Goal: Check status

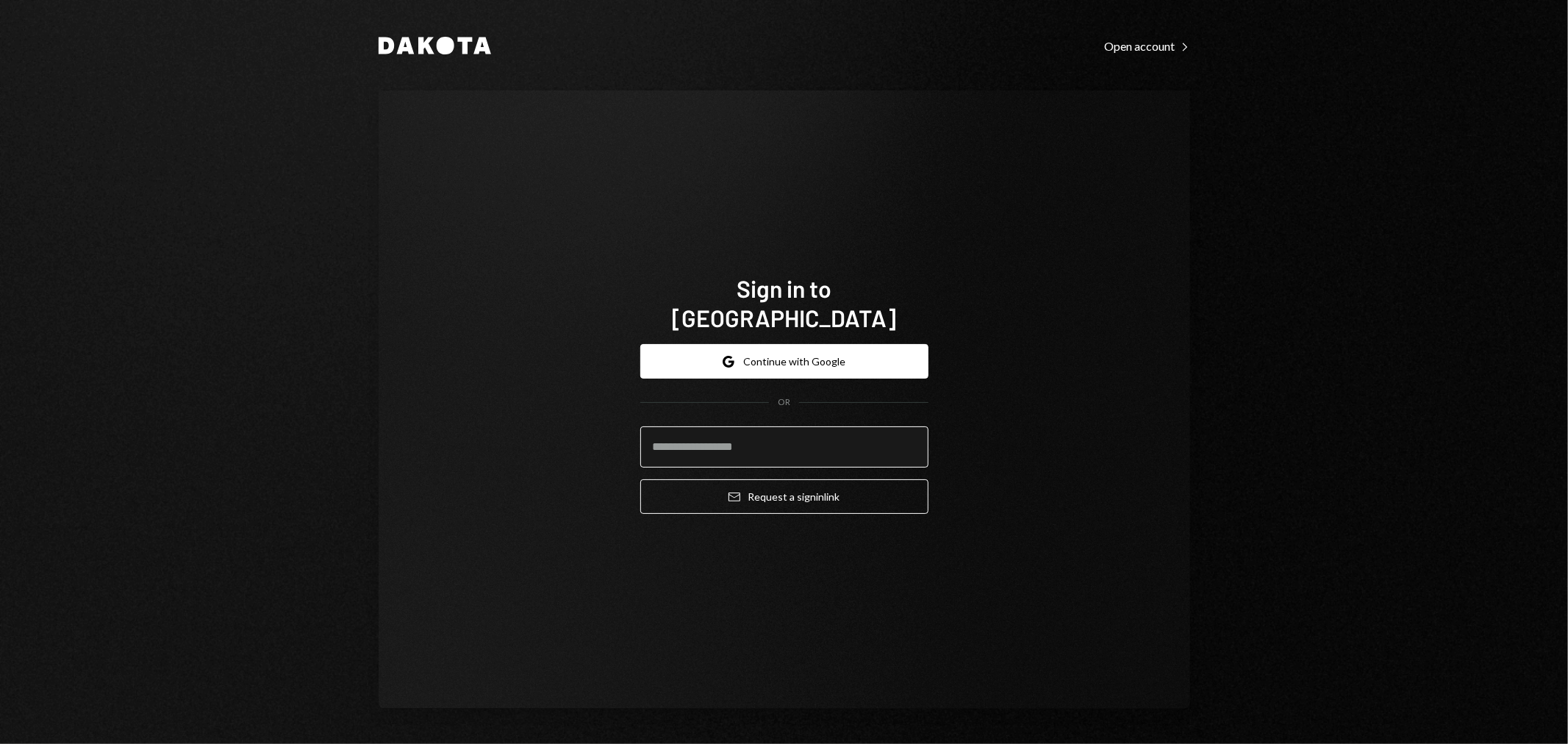
click at [762, 437] on input "email" at bounding box center [784, 447] width 288 height 41
click at [805, 344] on button "Google Continue with Google" at bounding box center [784, 361] width 288 height 35
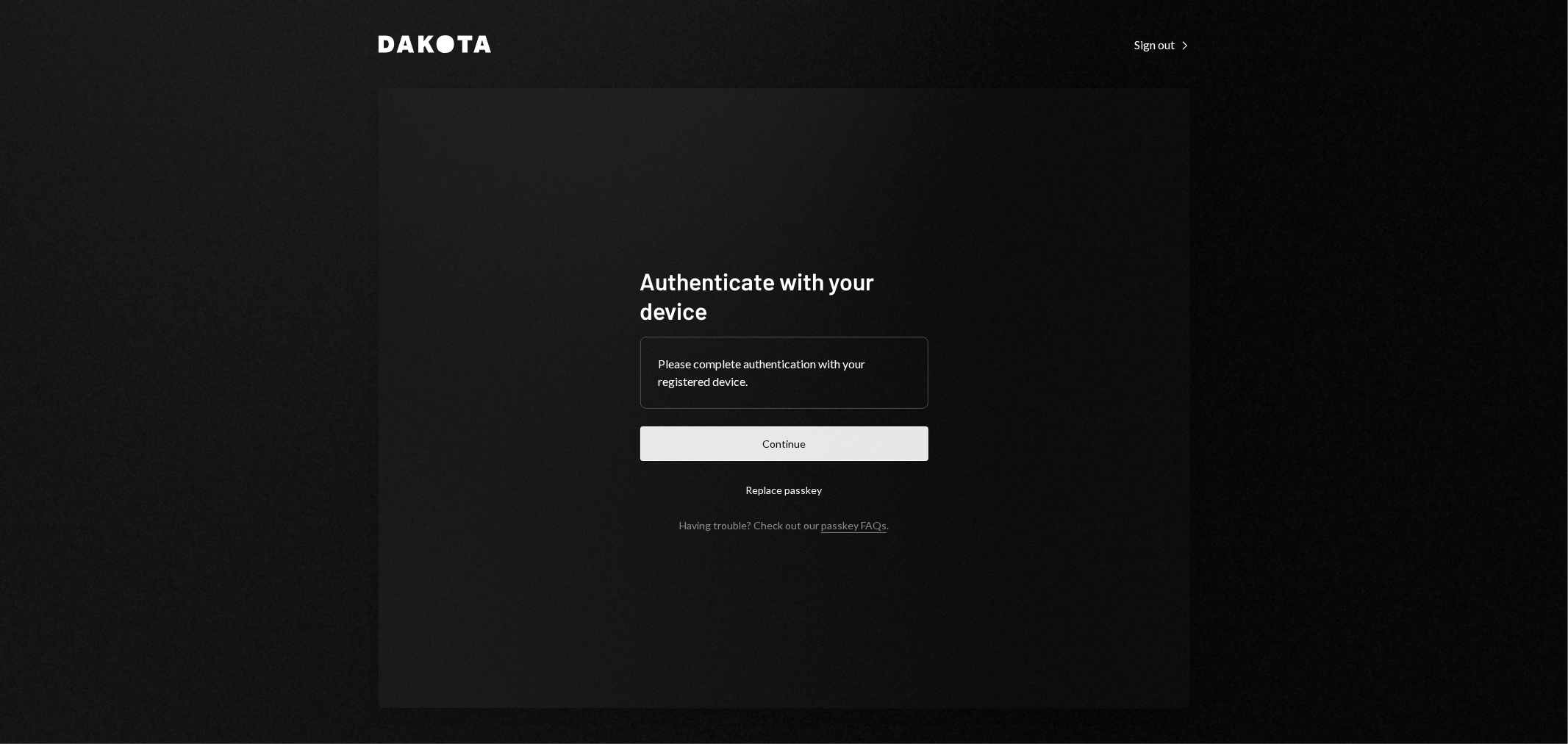
click at [787, 449] on button "Continue" at bounding box center [784, 444] width 288 height 35
click at [781, 447] on button "Continue" at bounding box center [784, 444] width 288 height 35
click at [832, 464] on form "Authenticate with your device Please complete authentication with your register…" at bounding box center [784, 399] width 288 height 266
click at [856, 449] on button "Continue" at bounding box center [784, 444] width 288 height 35
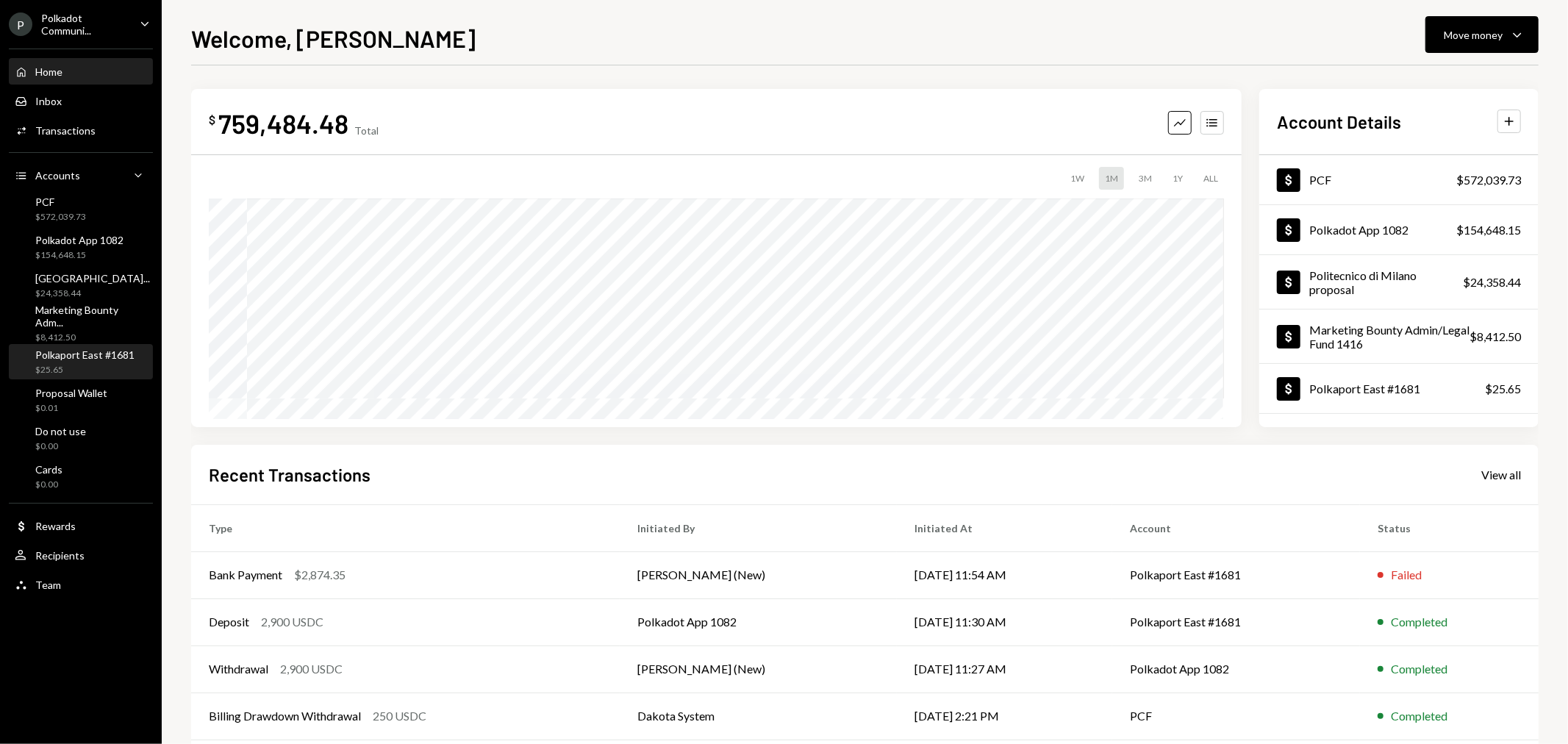
click at [85, 365] on div "$25.65" at bounding box center [85, 370] width 99 height 13
